Goal: Task Accomplishment & Management: Manage account settings

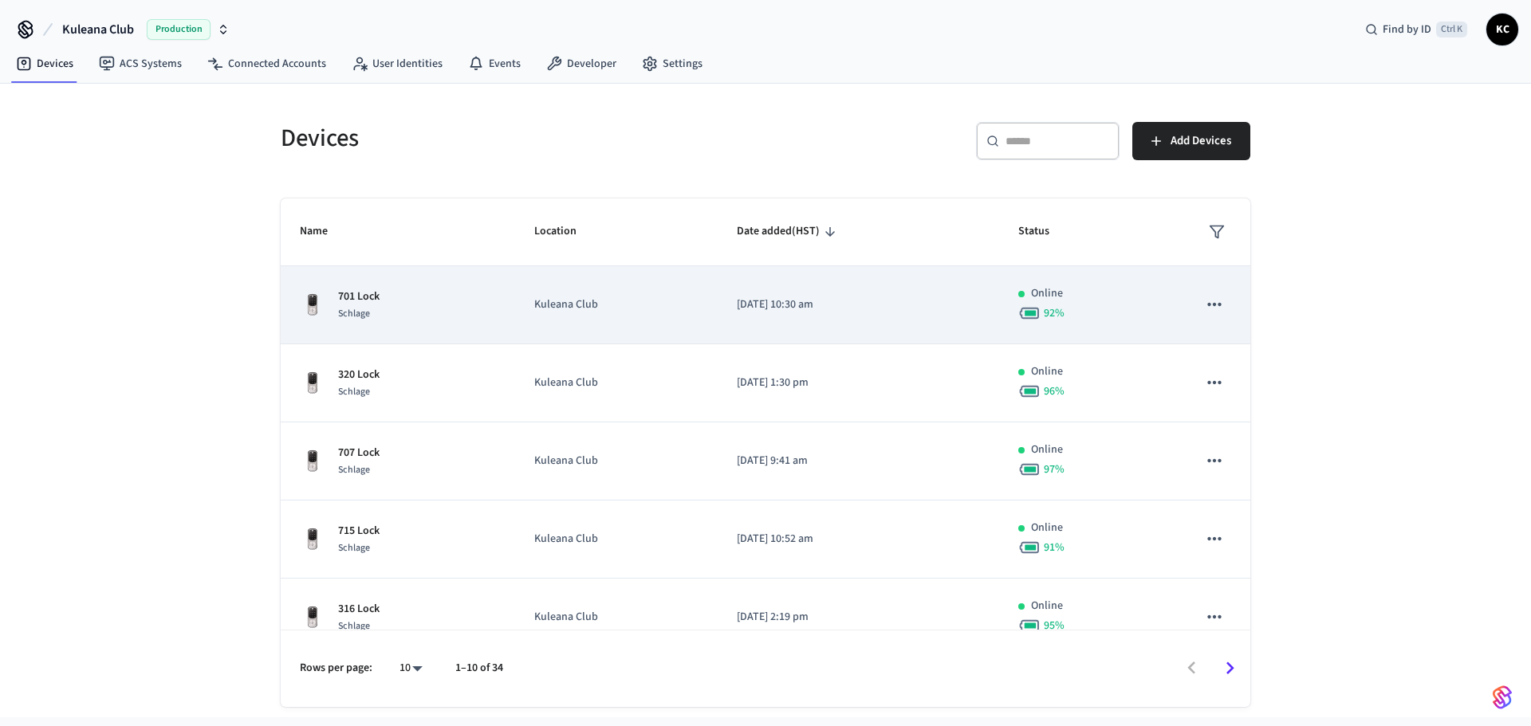
click at [367, 311] on span "Schlage" at bounding box center [354, 314] width 32 height 14
click at [379, 299] on p "701 Lock" at bounding box center [358, 297] width 41 height 17
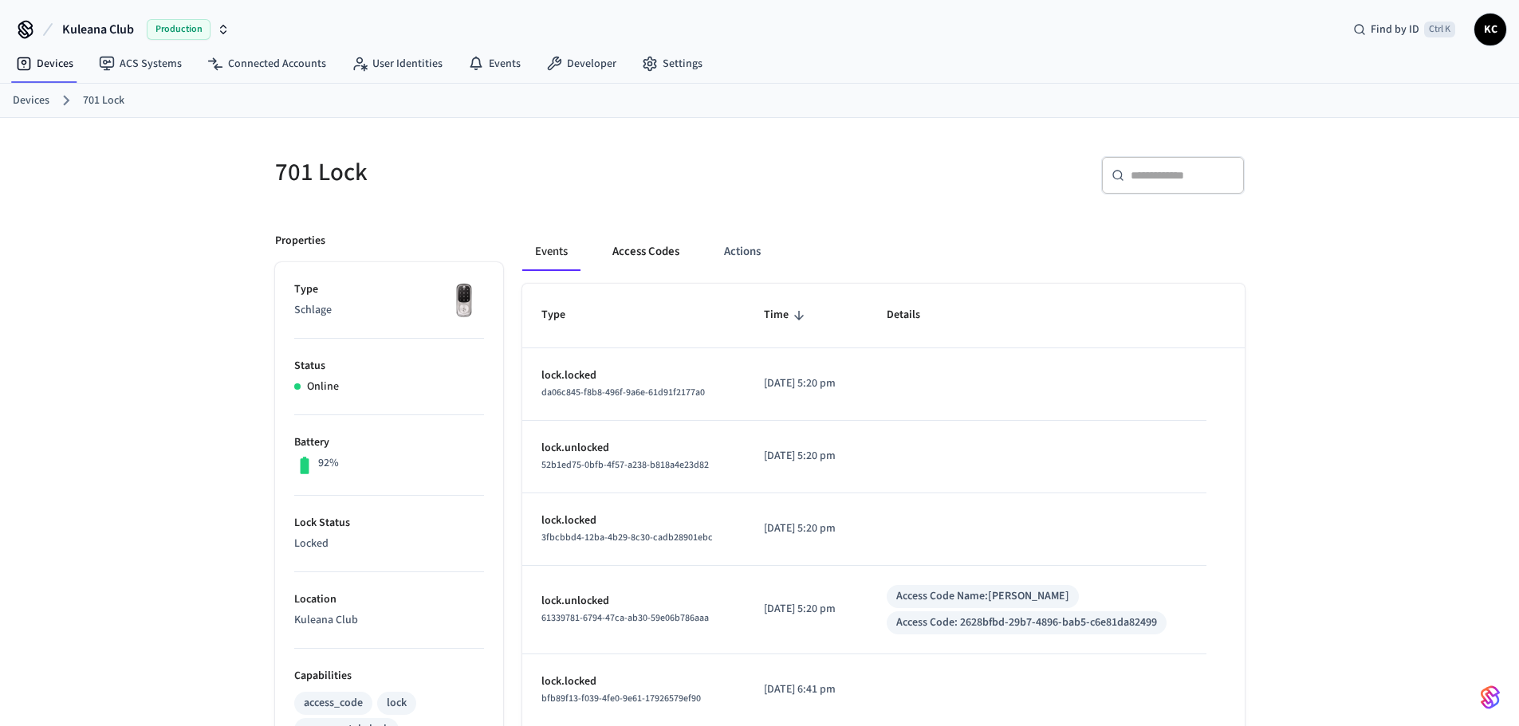
click at [646, 249] on button "Access Codes" at bounding box center [645, 252] width 92 height 38
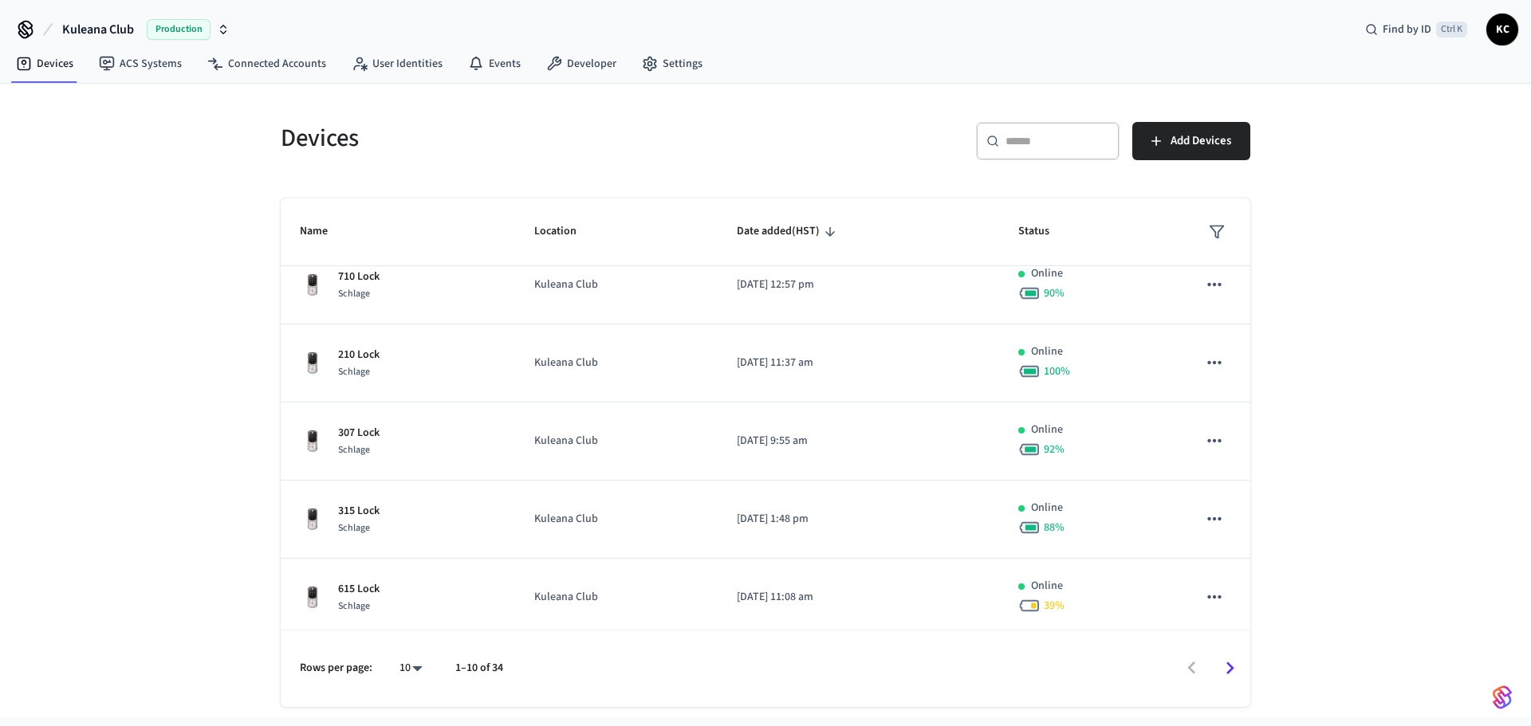
scroll to position [418, 0]
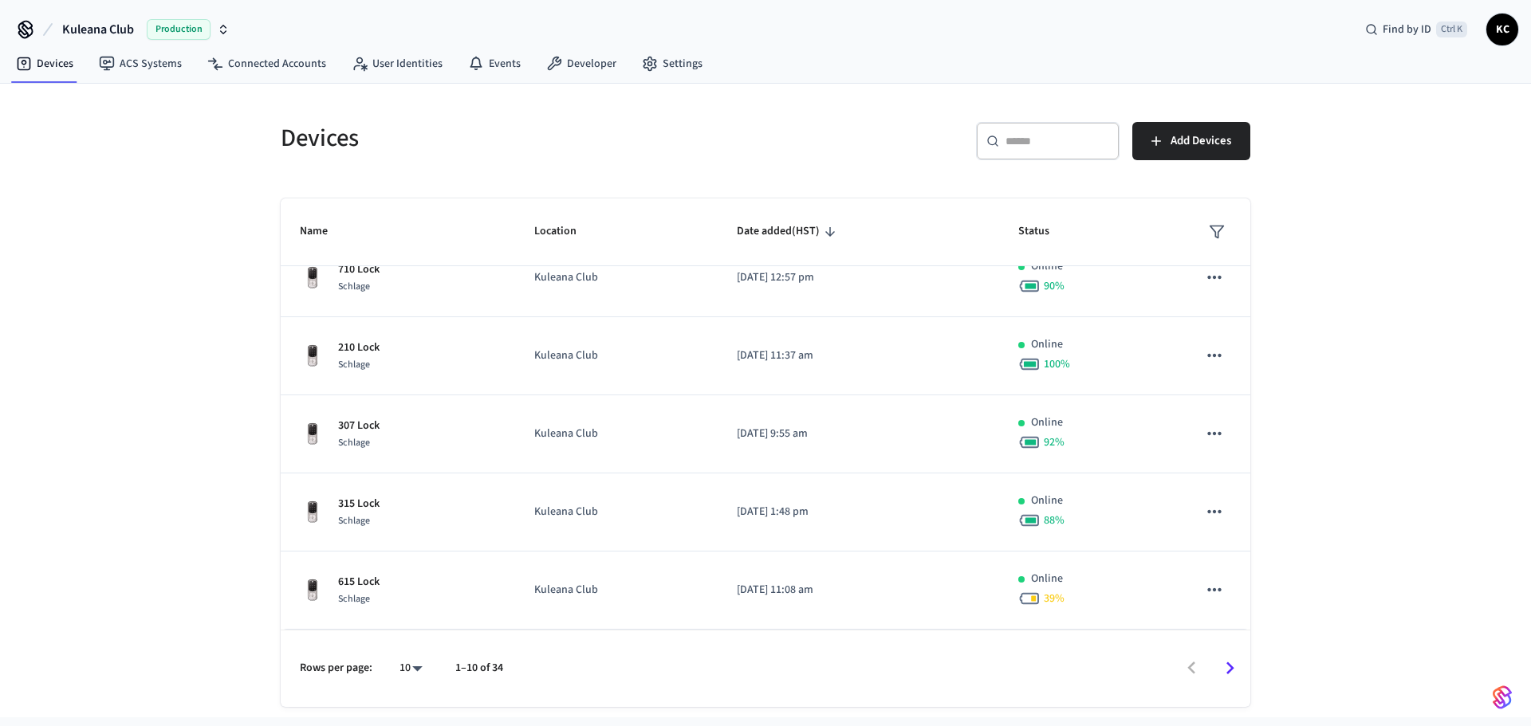
click at [1043, 151] on div "​ ​" at bounding box center [1047, 141] width 143 height 38
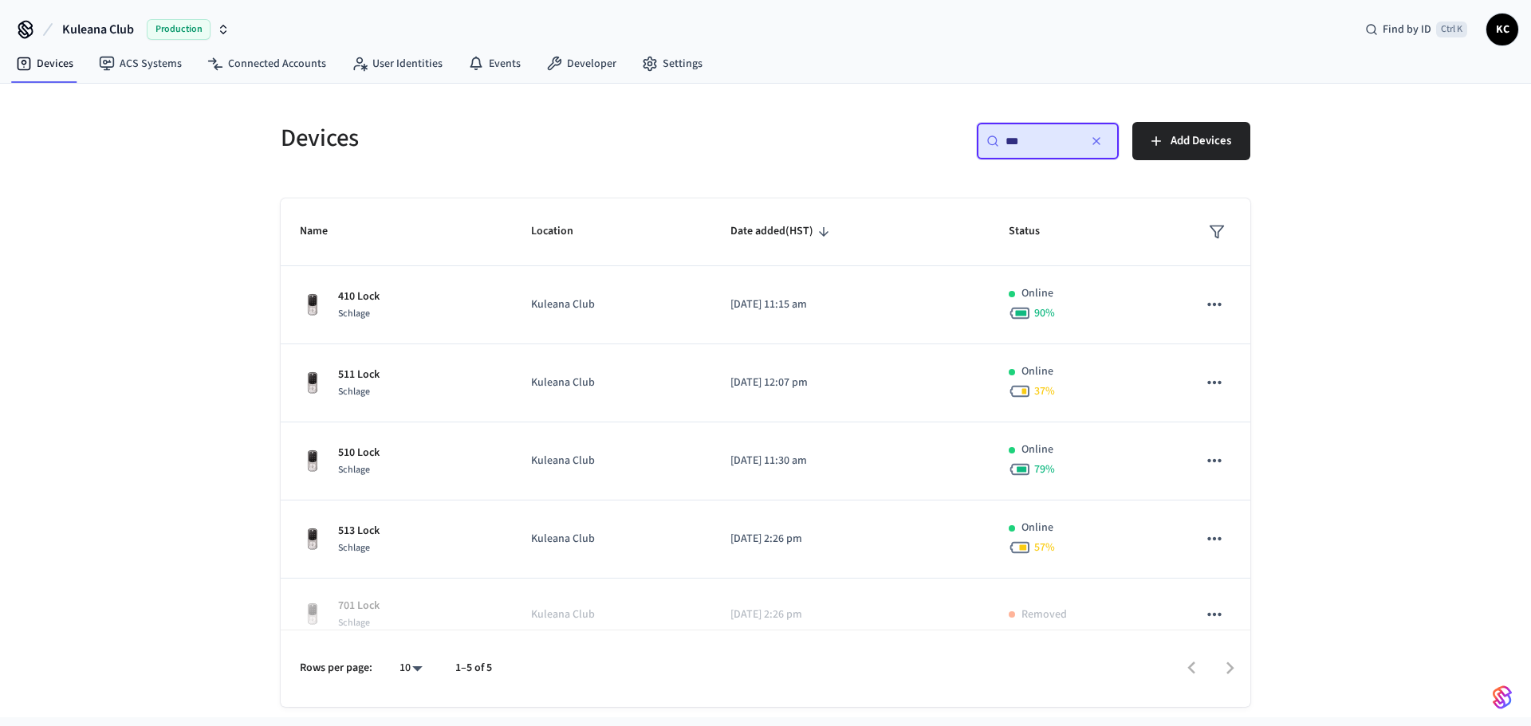
type input "***"
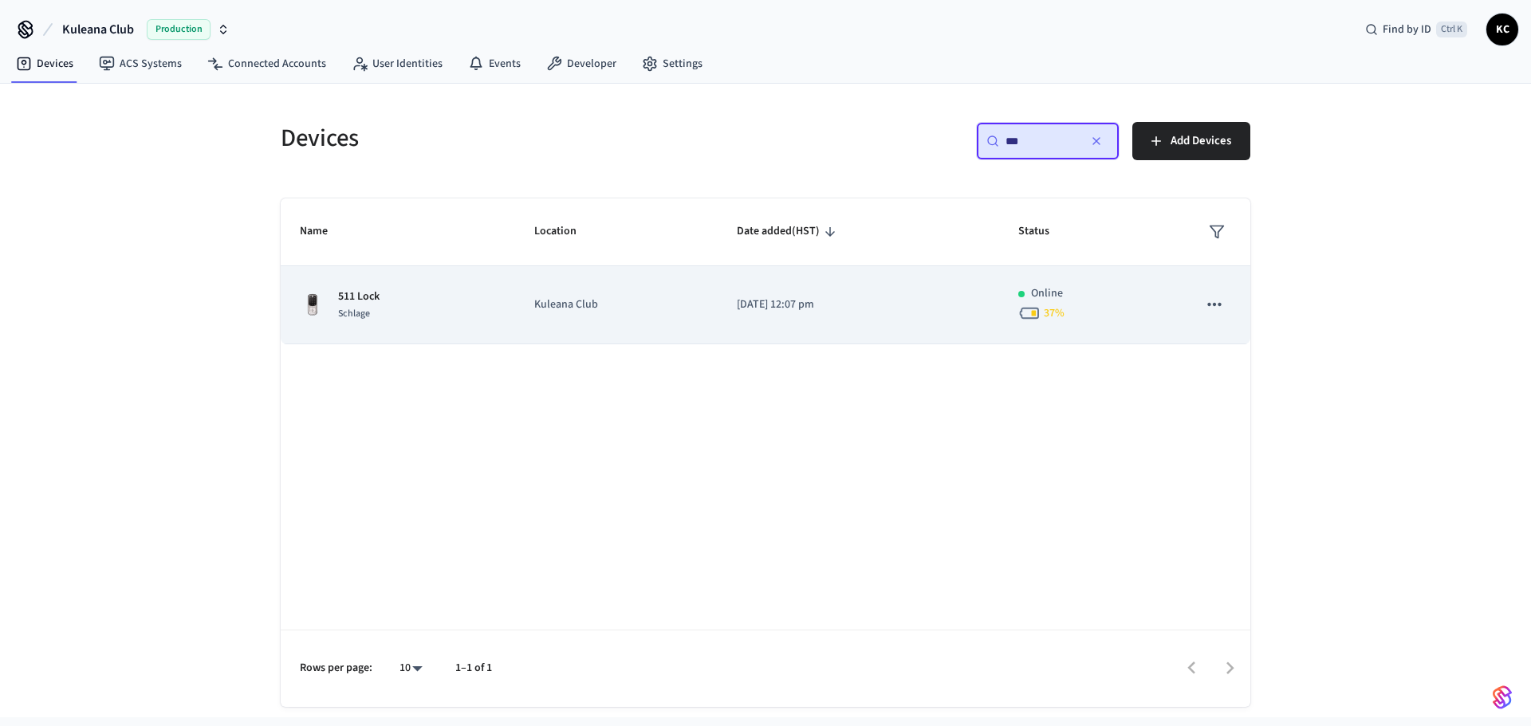
click at [532, 322] on td "Kuleana Club" at bounding box center [616, 305] width 202 height 78
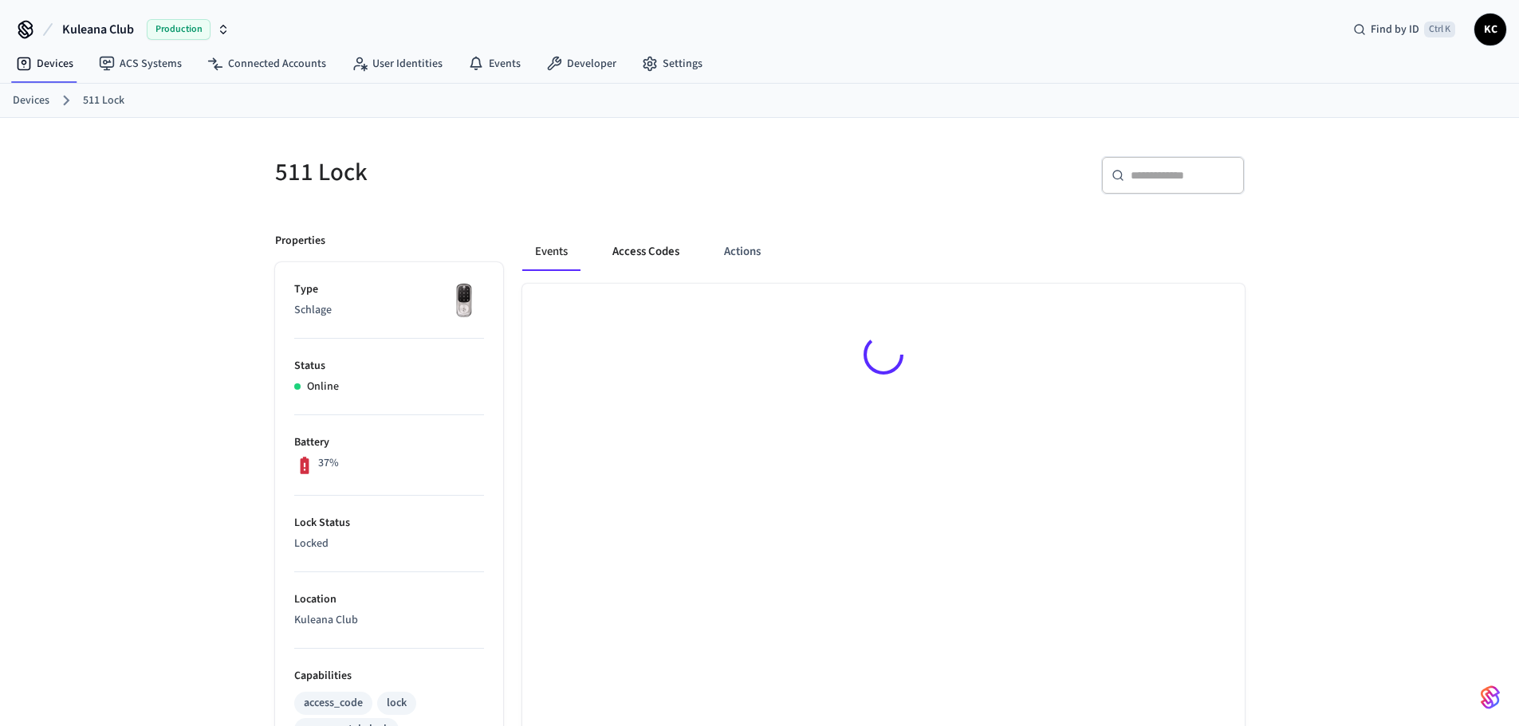
click at [637, 250] on button "Access Codes" at bounding box center [645, 252] width 92 height 38
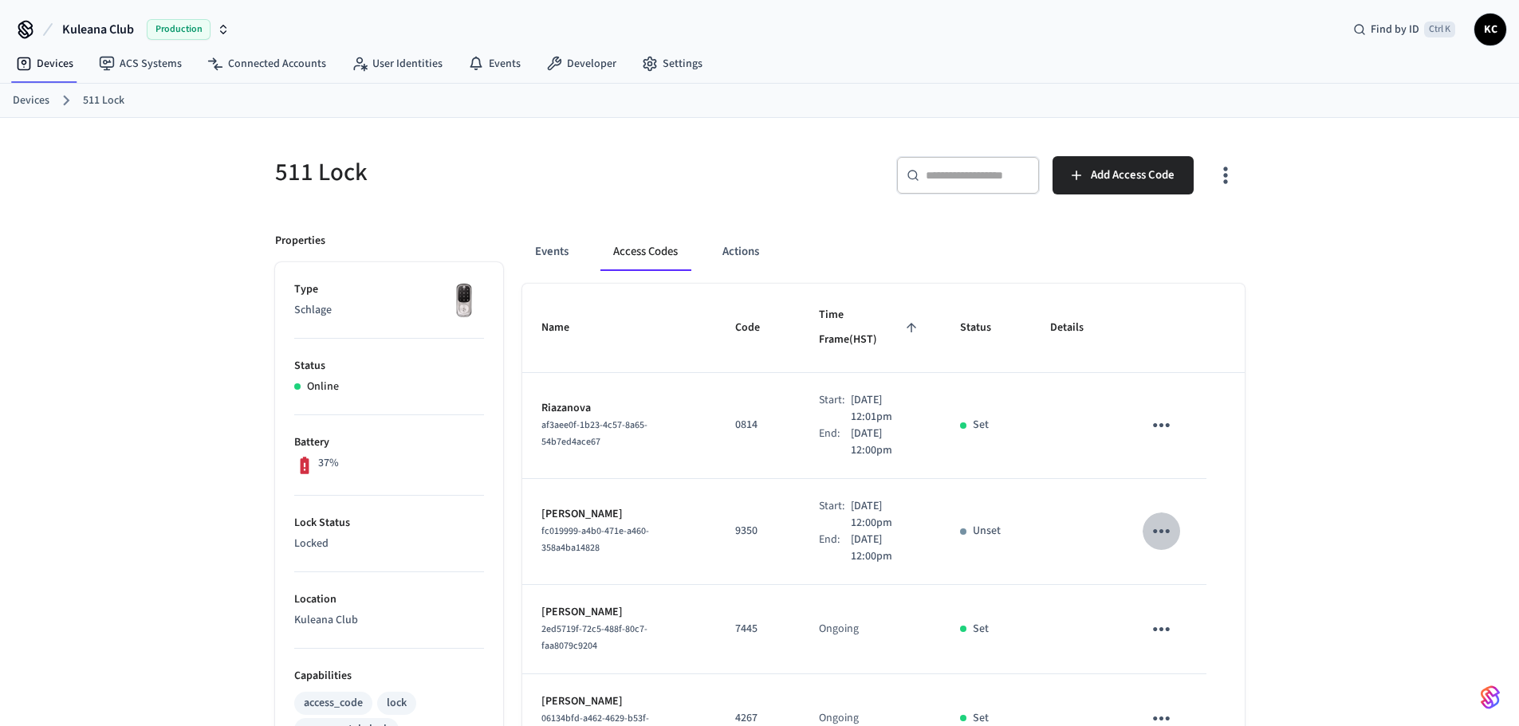
click at [1159, 519] on icon "sticky table" at bounding box center [1161, 531] width 25 height 25
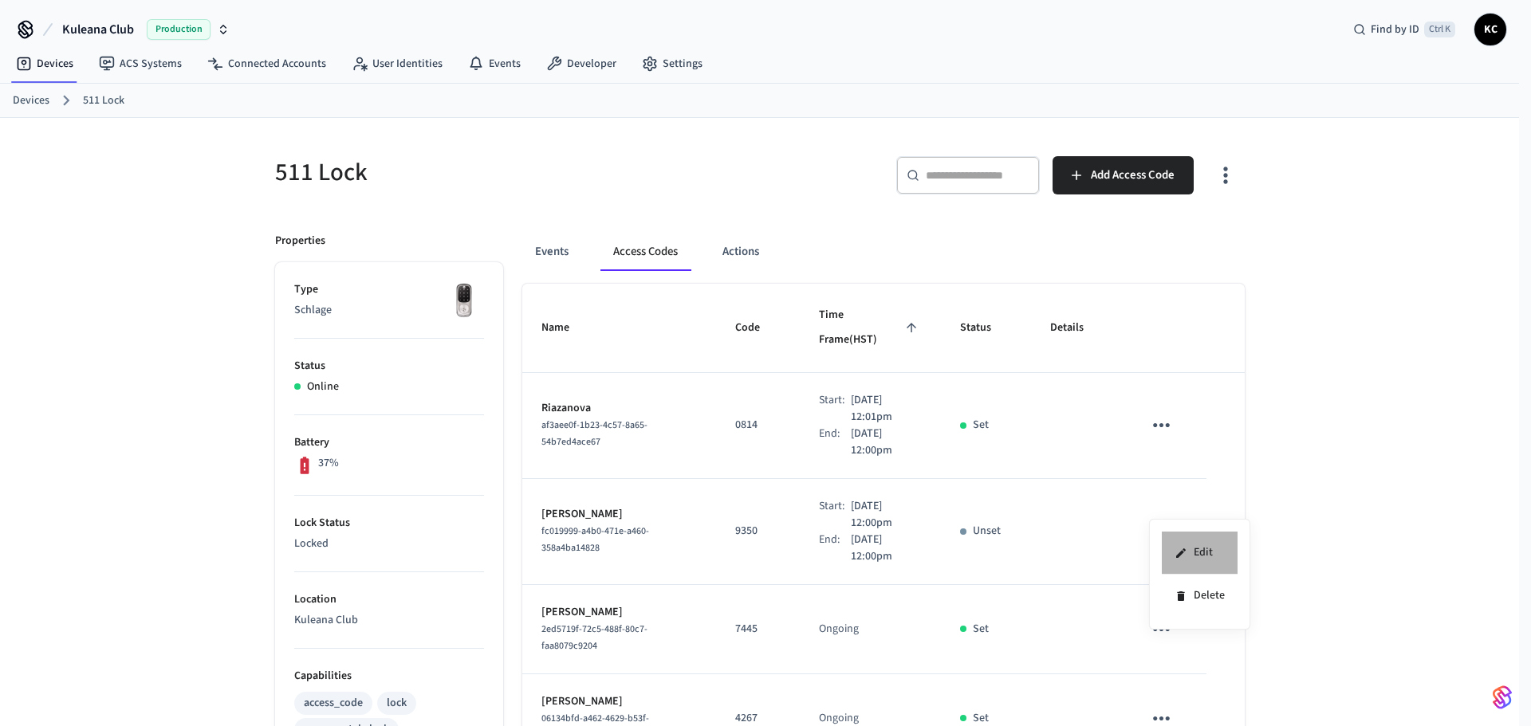
click at [1193, 556] on li "Edit" at bounding box center [1199, 553] width 76 height 43
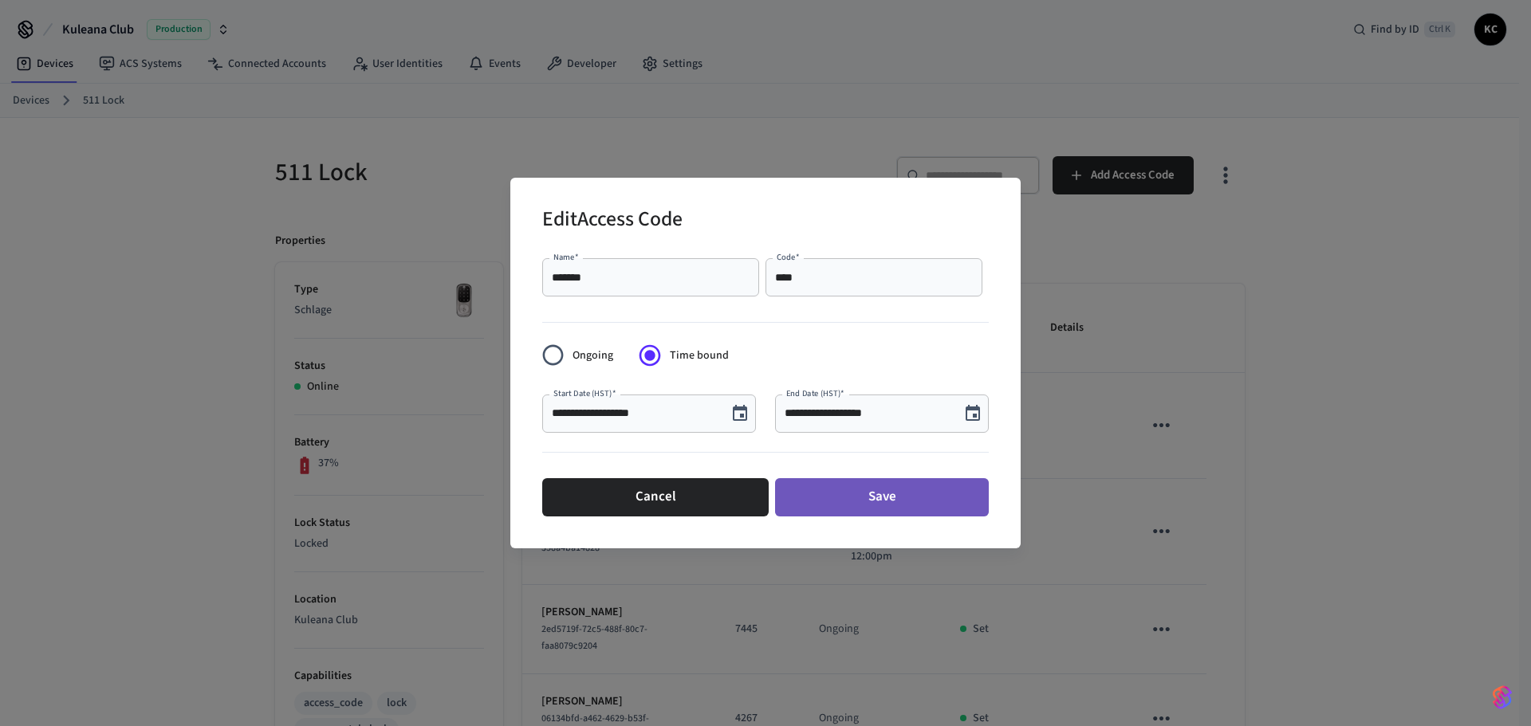
click at [902, 506] on button "Save" at bounding box center [882, 497] width 214 height 38
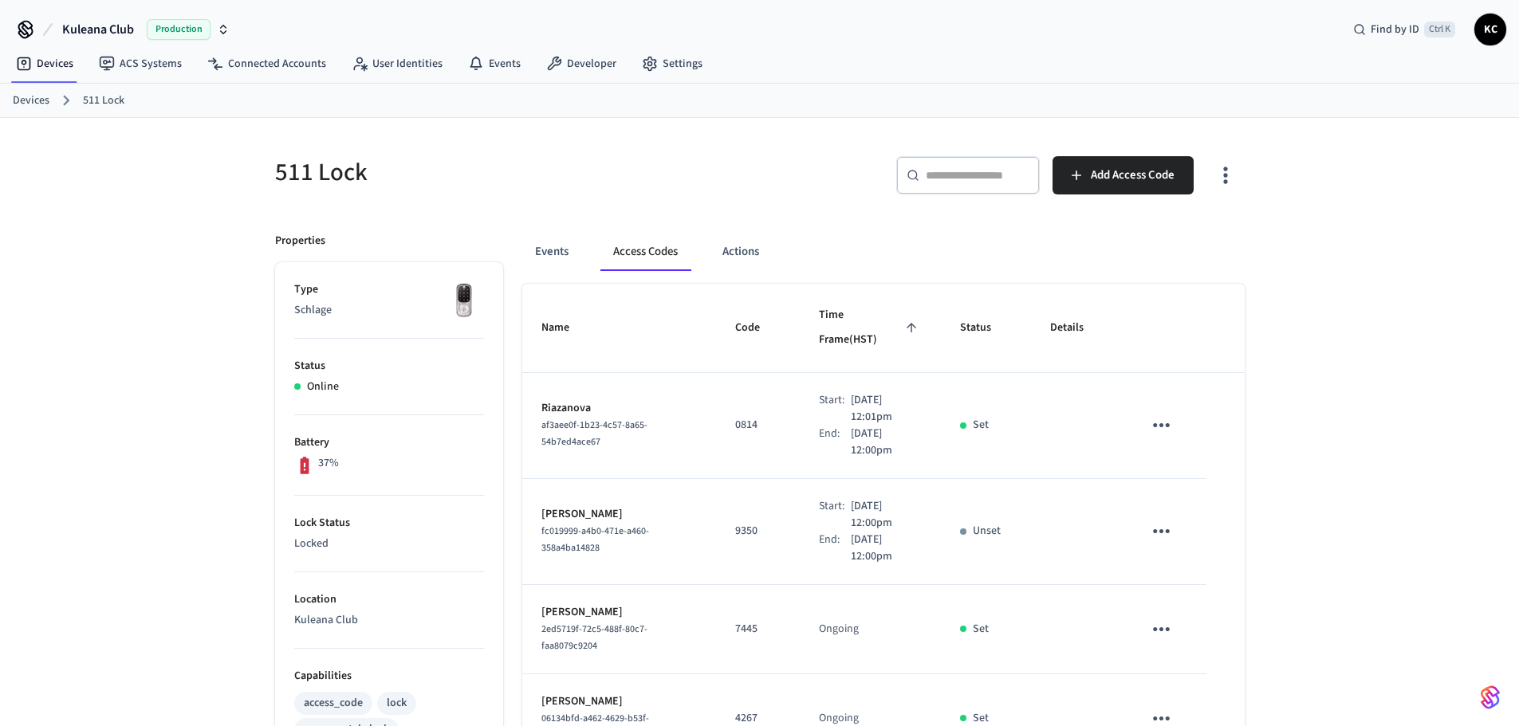
click at [1165, 519] on icon "sticky table" at bounding box center [1161, 531] width 25 height 25
